Goal: Find specific page/section: Find specific page/section

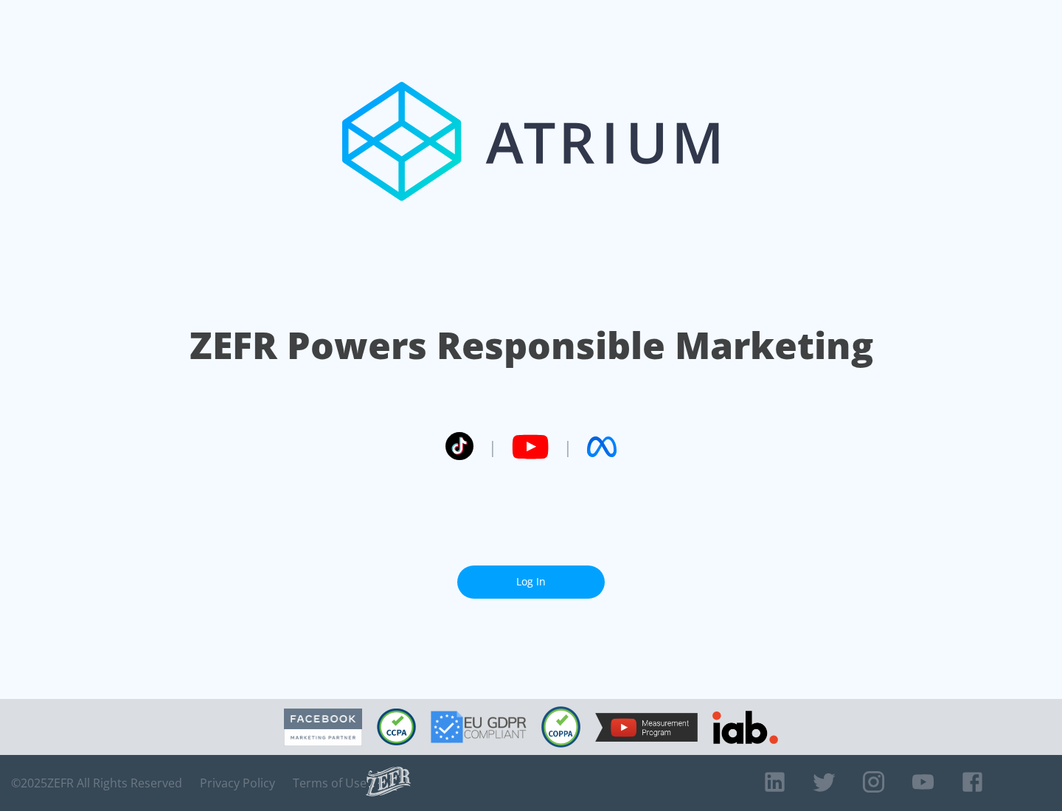
click at [531, 576] on link "Log In" at bounding box center [531, 582] width 148 height 33
